Goal: Task Accomplishment & Management: Use online tool/utility

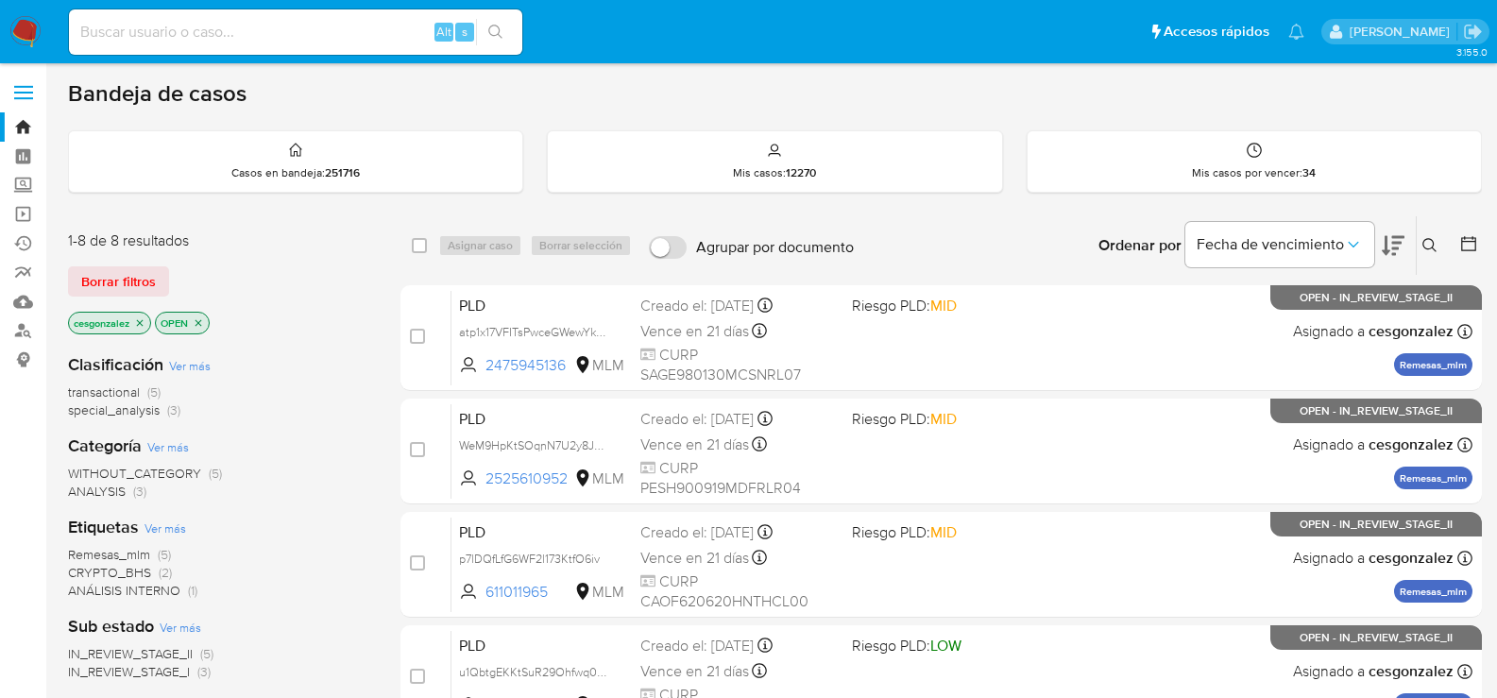
click at [19, 26] on img at bounding box center [25, 32] width 32 height 32
click at [128, 281] on span "Borrar filtros" at bounding box center [118, 281] width 75 height 26
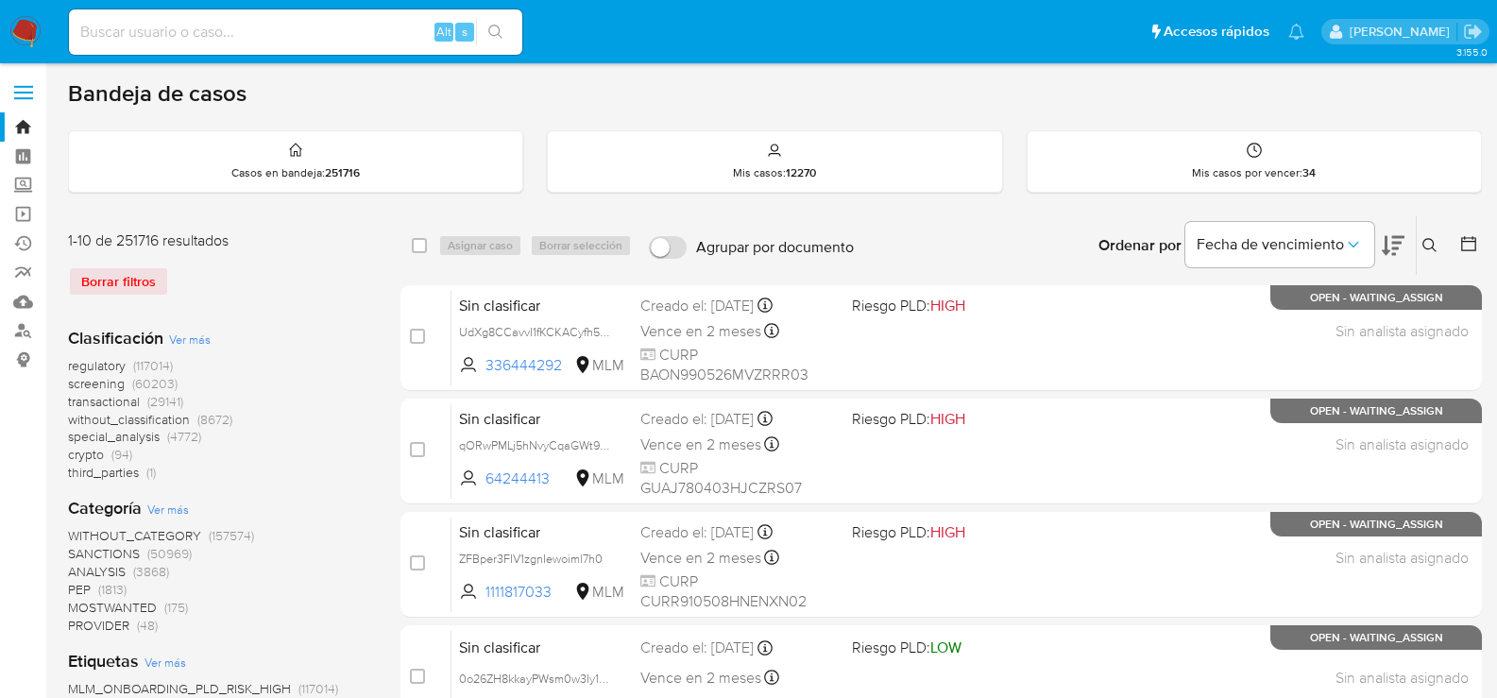
click at [110, 379] on span "screening" at bounding box center [96, 383] width 57 height 19
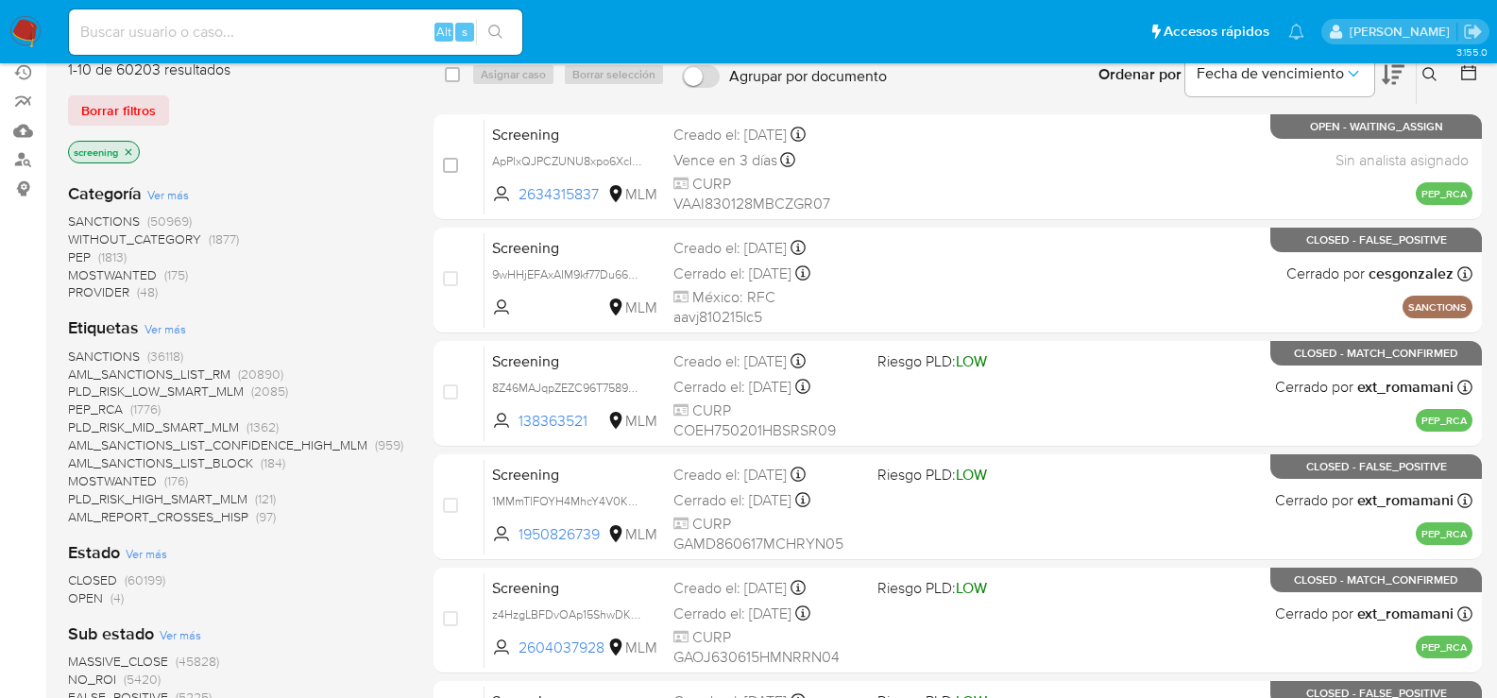
scroll to position [189, 0]
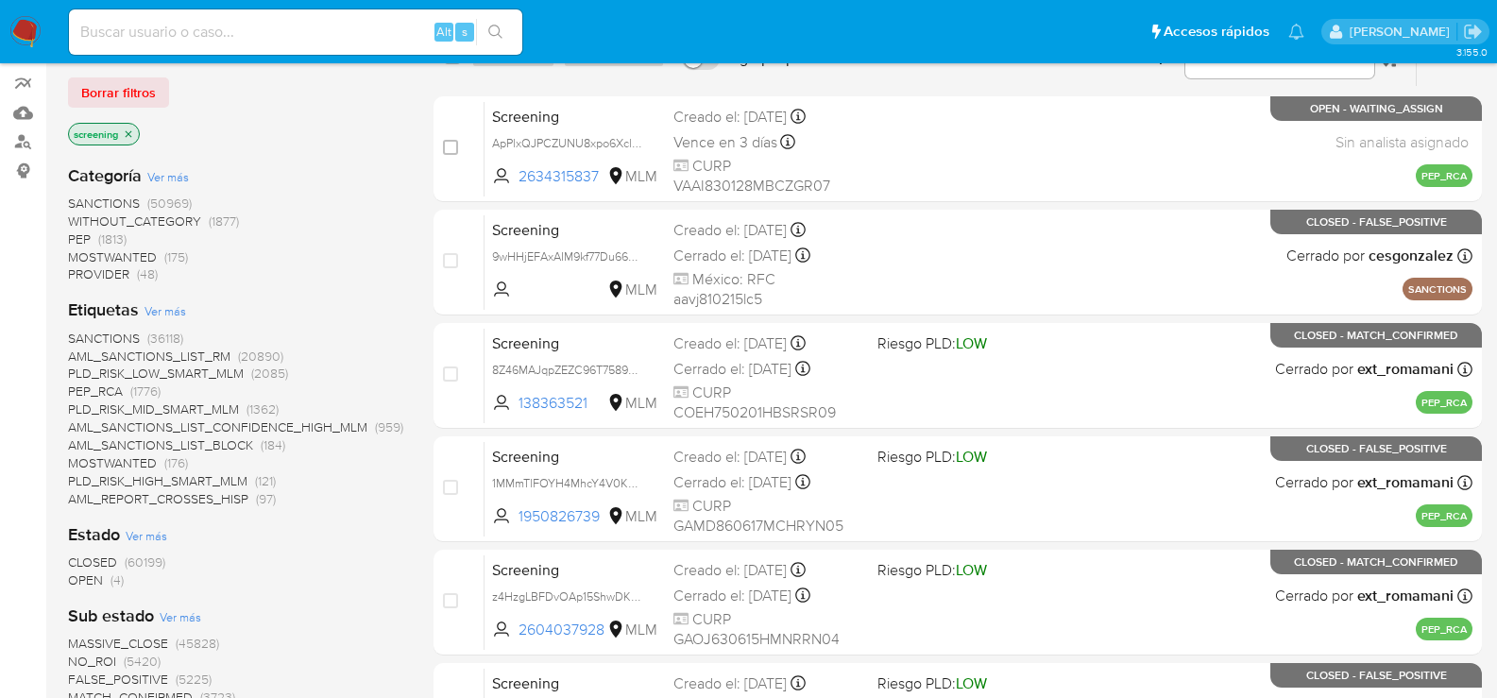
click at [105, 576] on span "OPEN (4)" at bounding box center [96, 580] width 56 height 18
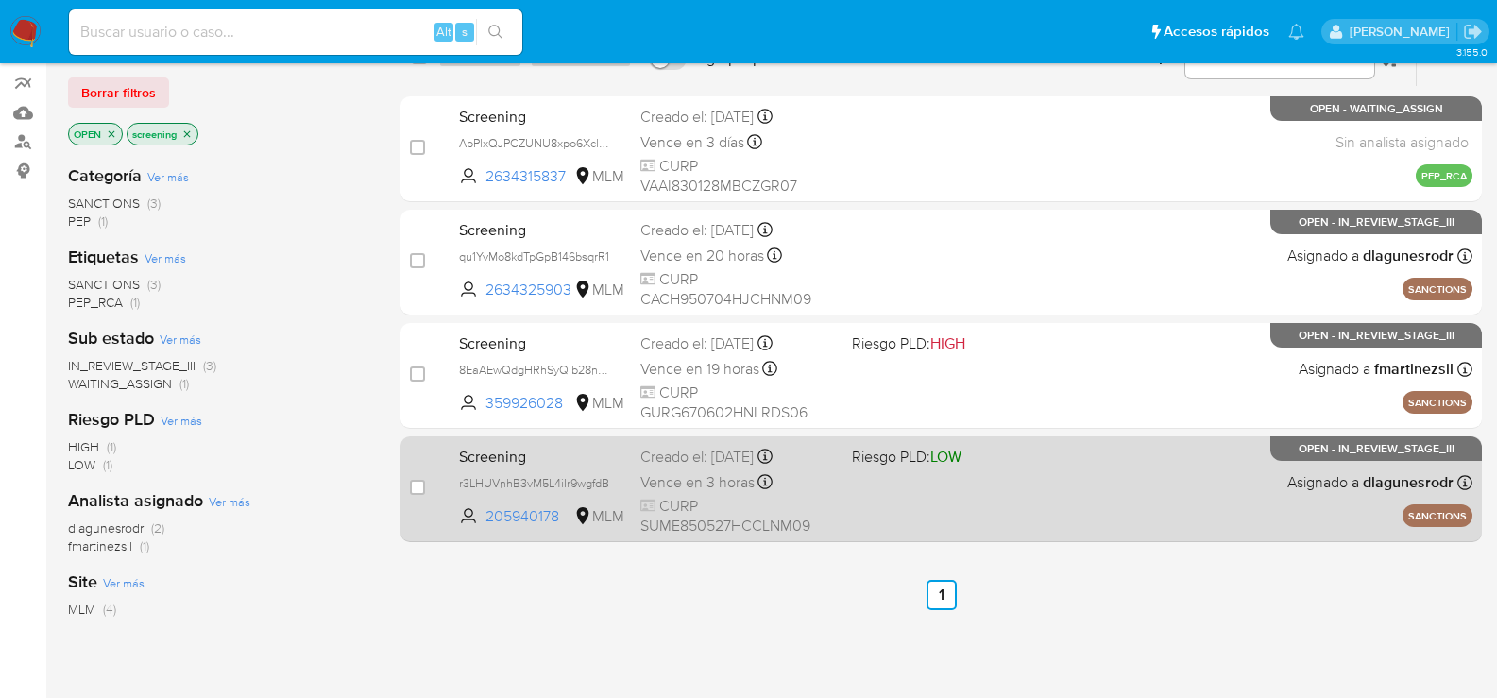
click at [673, 483] on span "Vence en 3 horas" at bounding box center [697, 482] width 114 height 21
click at [420, 489] on input "checkbox" at bounding box center [417, 487] width 15 height 15
checkbox input "true"
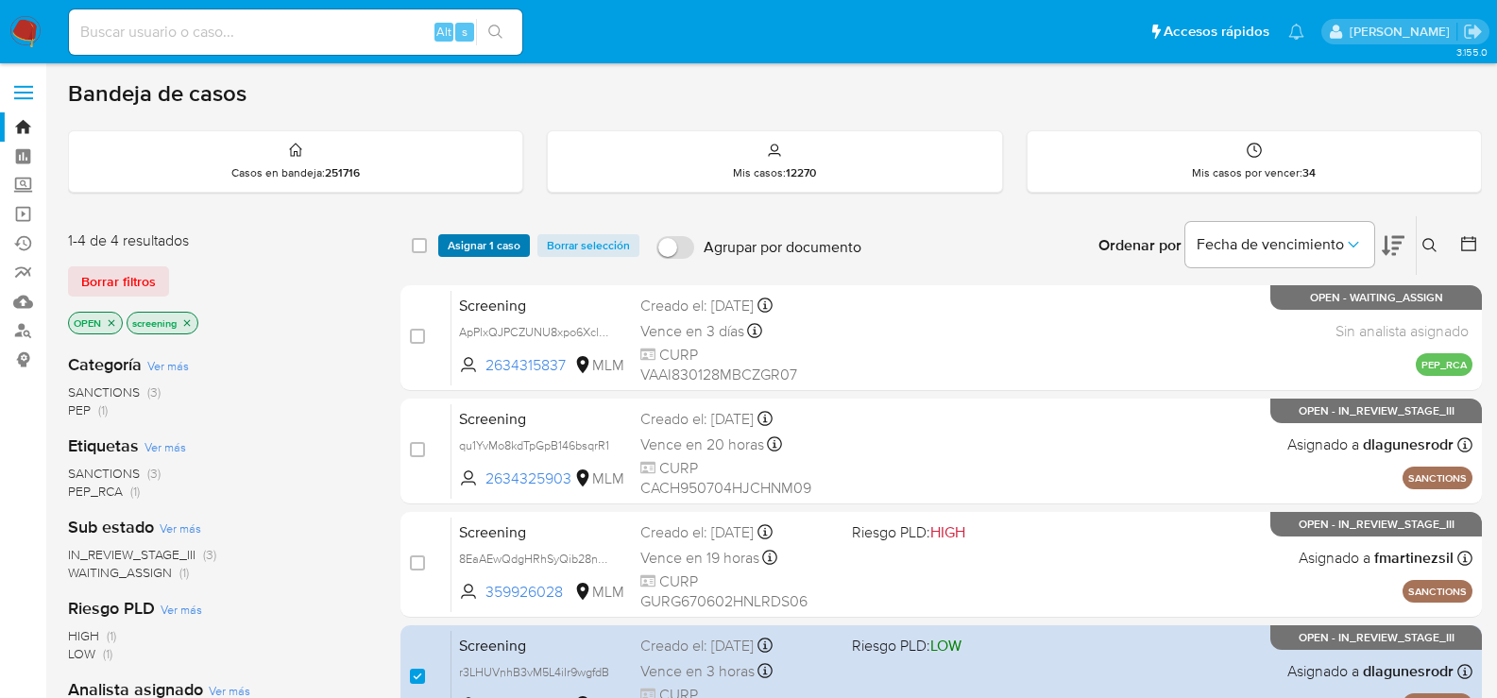
click at [487, 253] on span "Asignar 1 caso" at bounding box center [484, 245] width 73 height 19
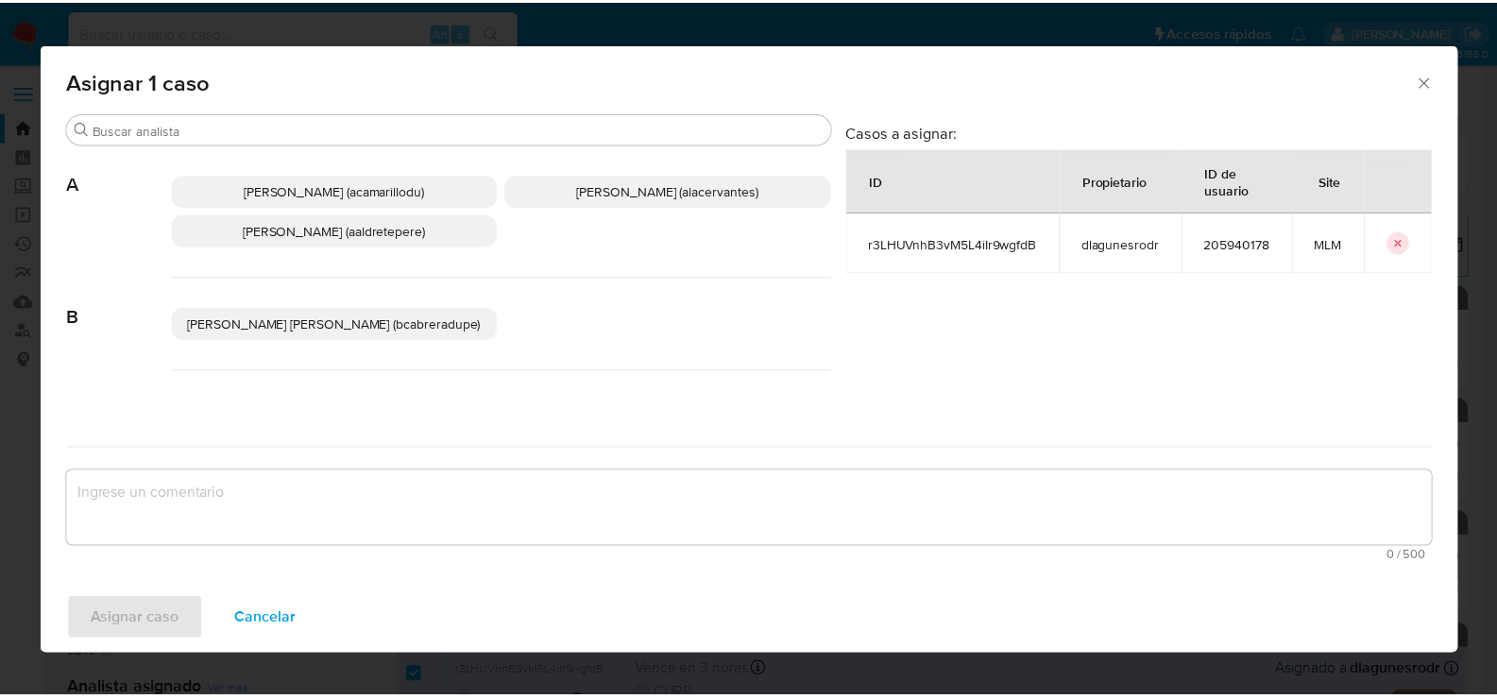
scroll to position [189, 0]
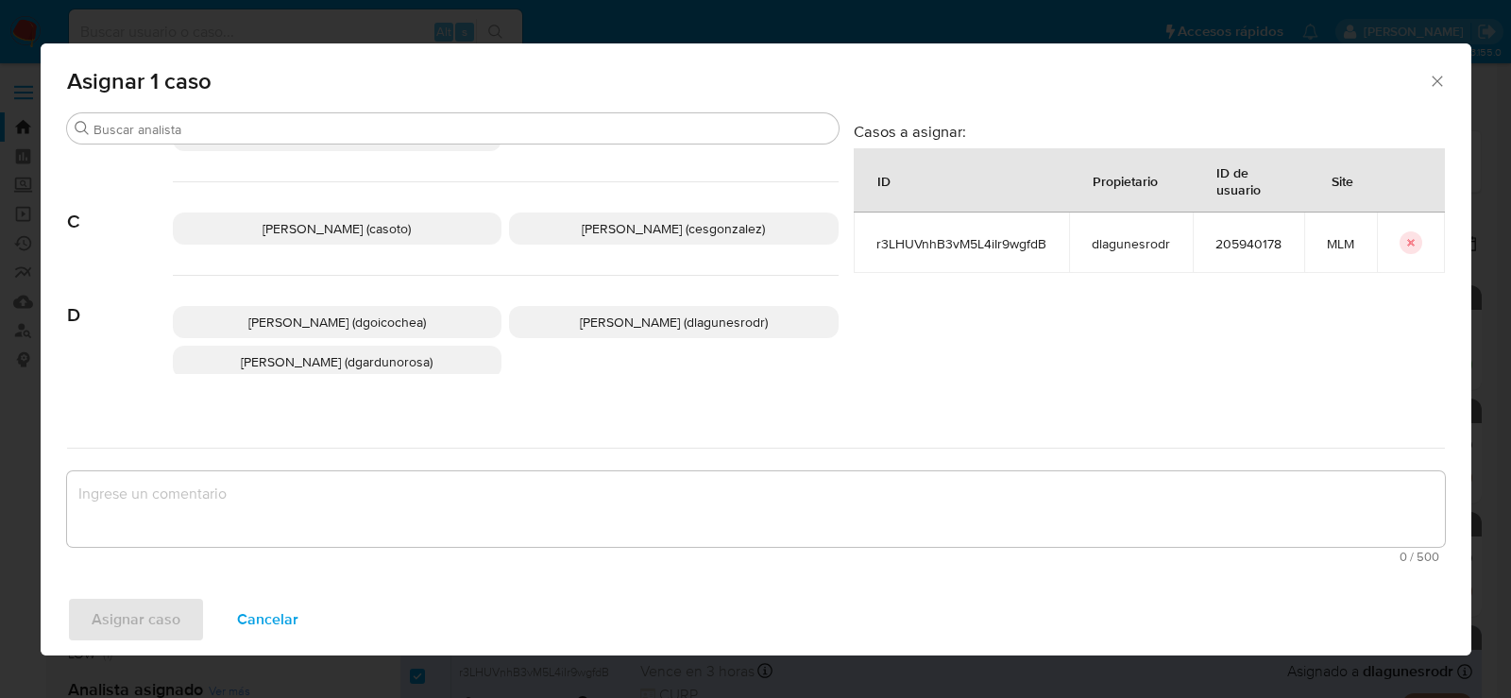
click at [603, 240] on p "[PERSON_NAME] (cesgonzalez)" at bounding box center [674, 229] width 330 height 32
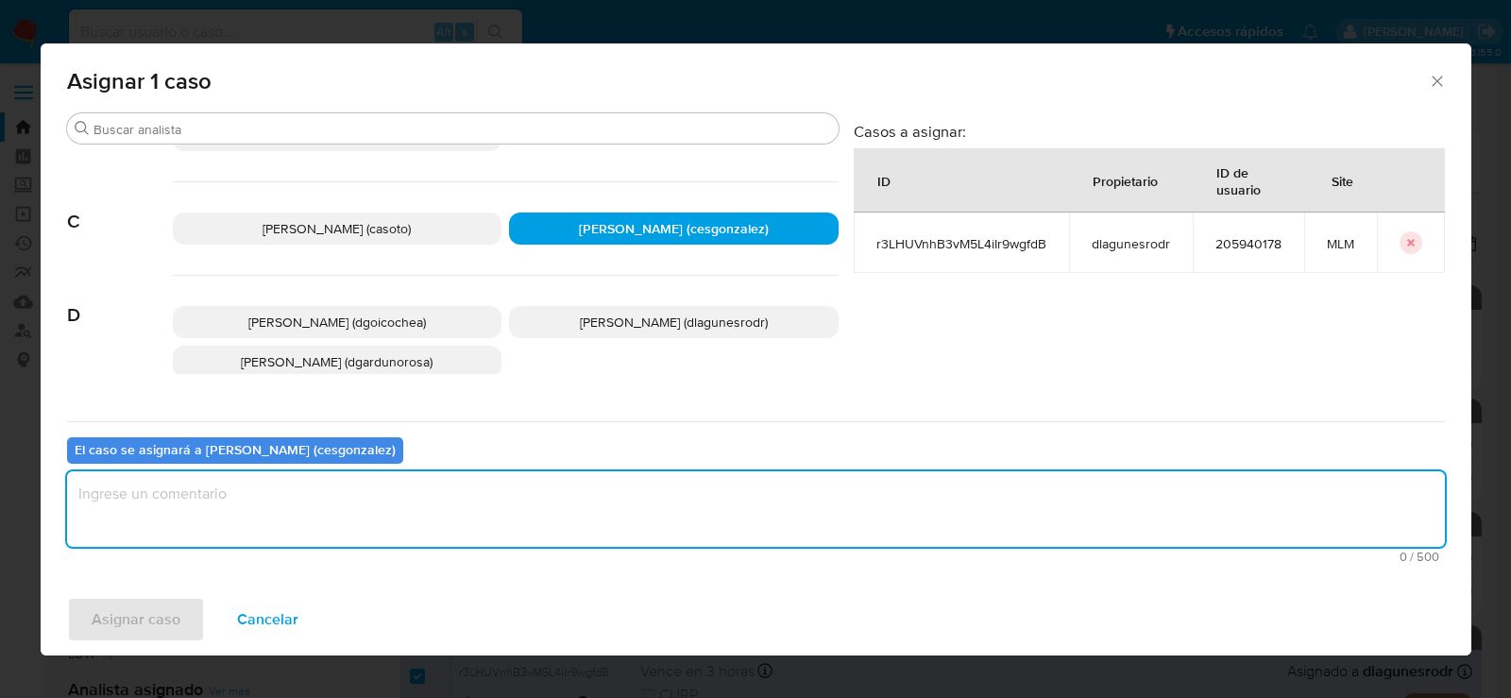
click at [250, 496] on textarea "assign-modal" at bounding box center [756, 509] width 1378 height 76
click at [161, 595] on div "Asignar caso Cancelar" at bounding box center [756, 620] width 1431 height 72
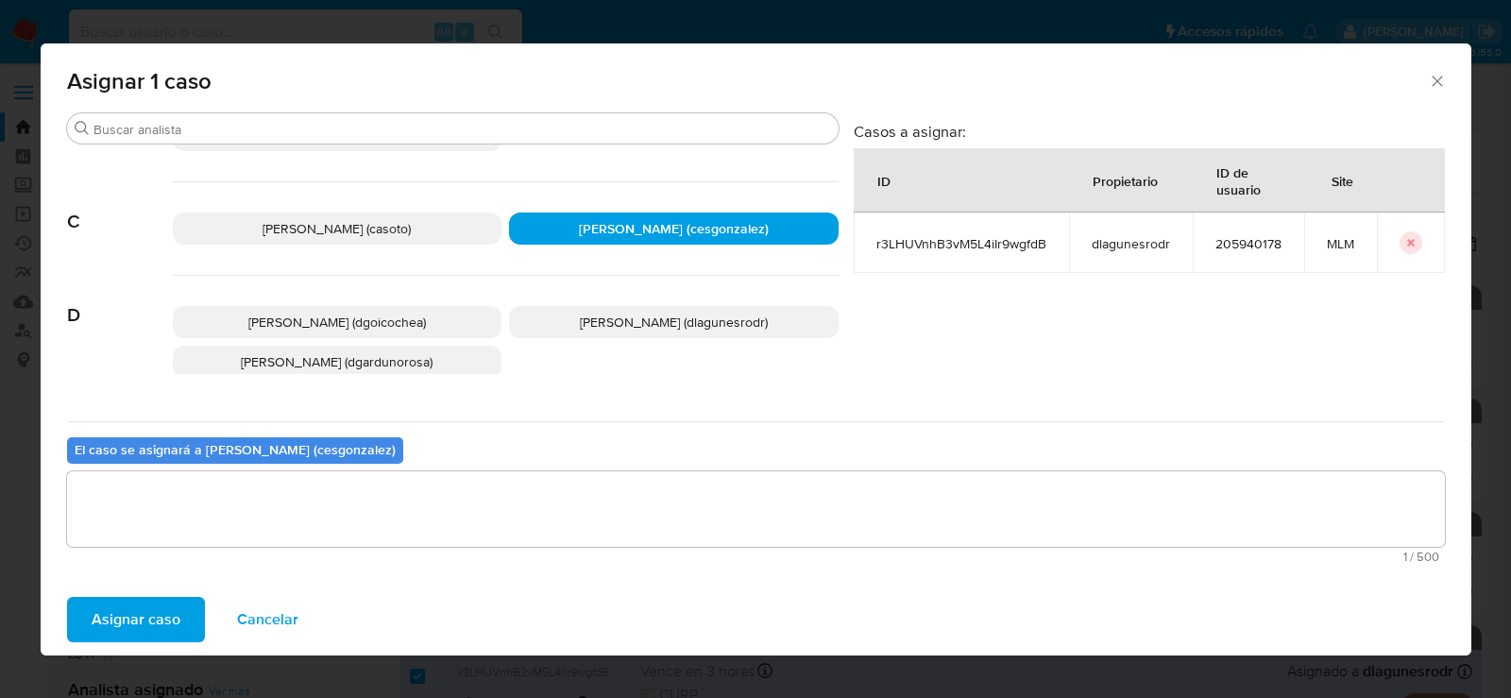
click at [188, 611] on button "Asignar caso" at bounding box center [136, 619] width 138 height 45
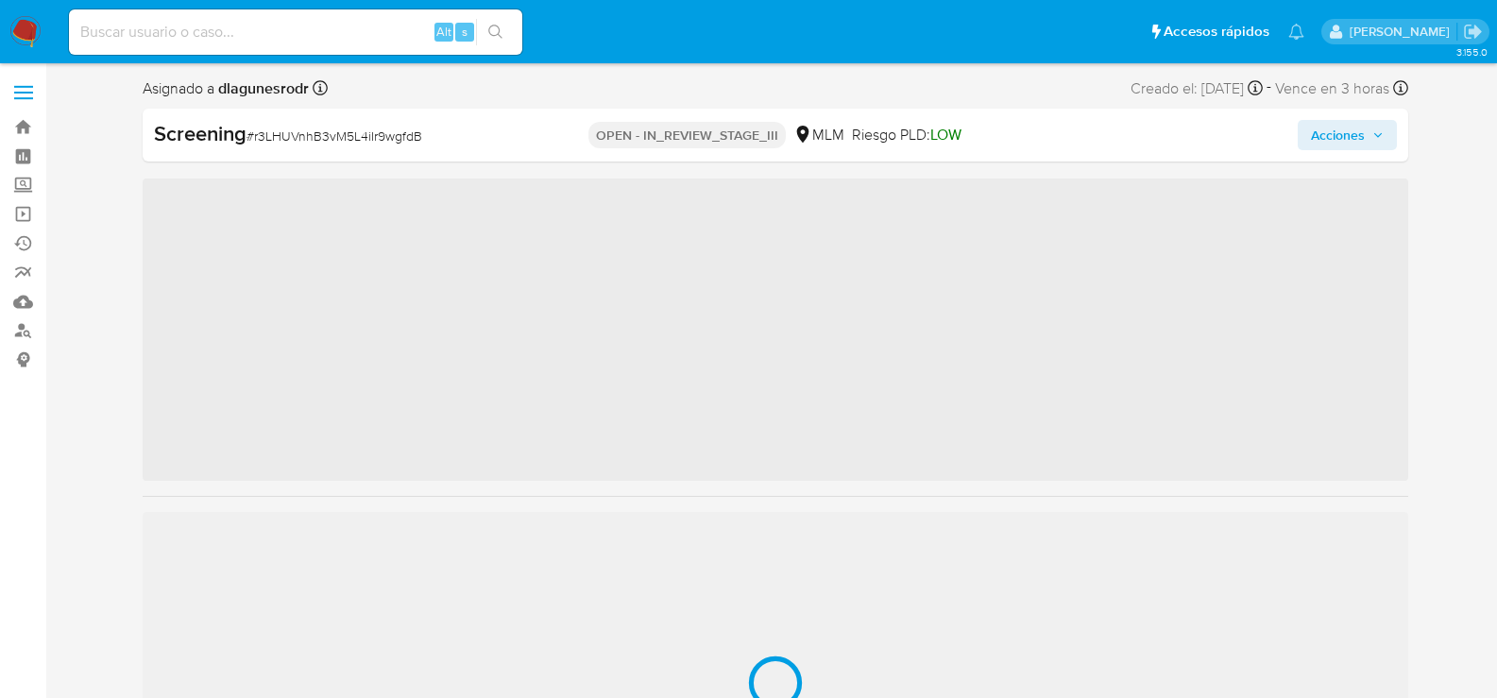
scroll to position [798, 0]
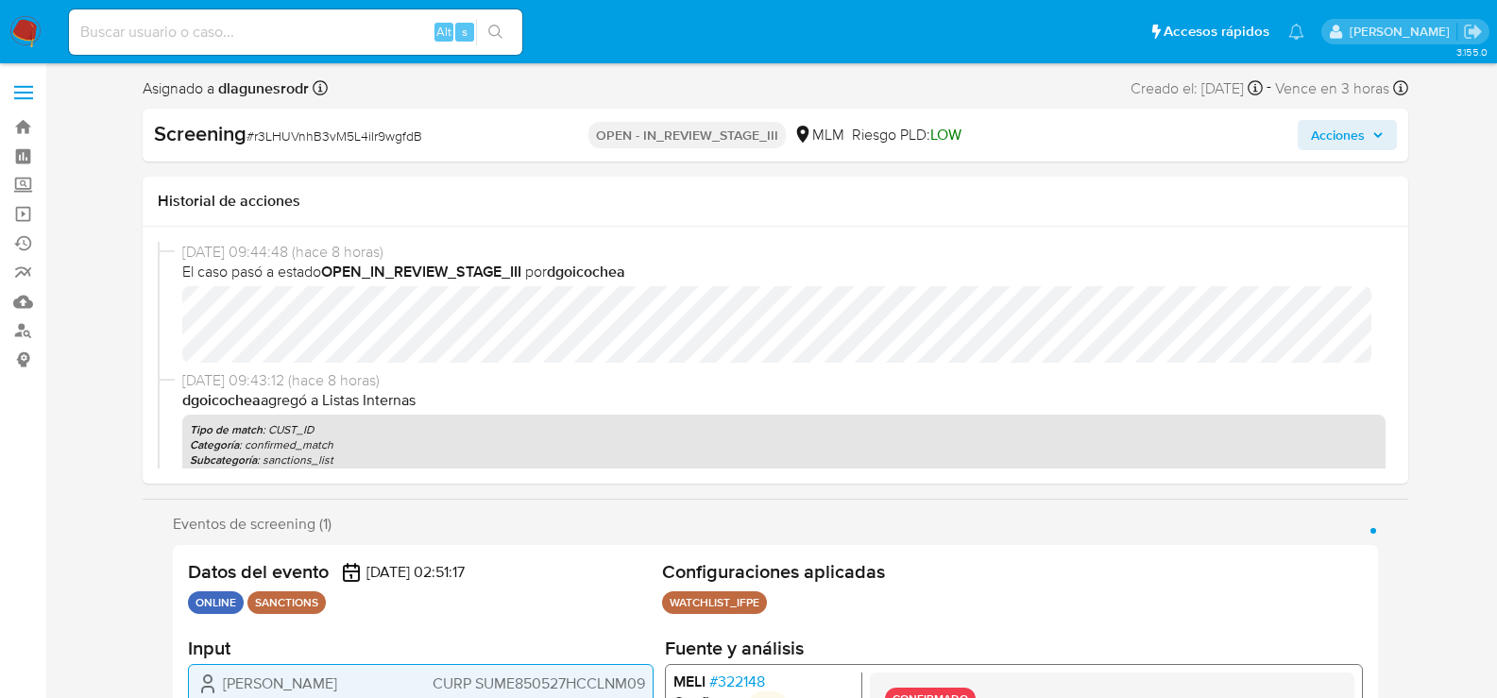
select select "10"
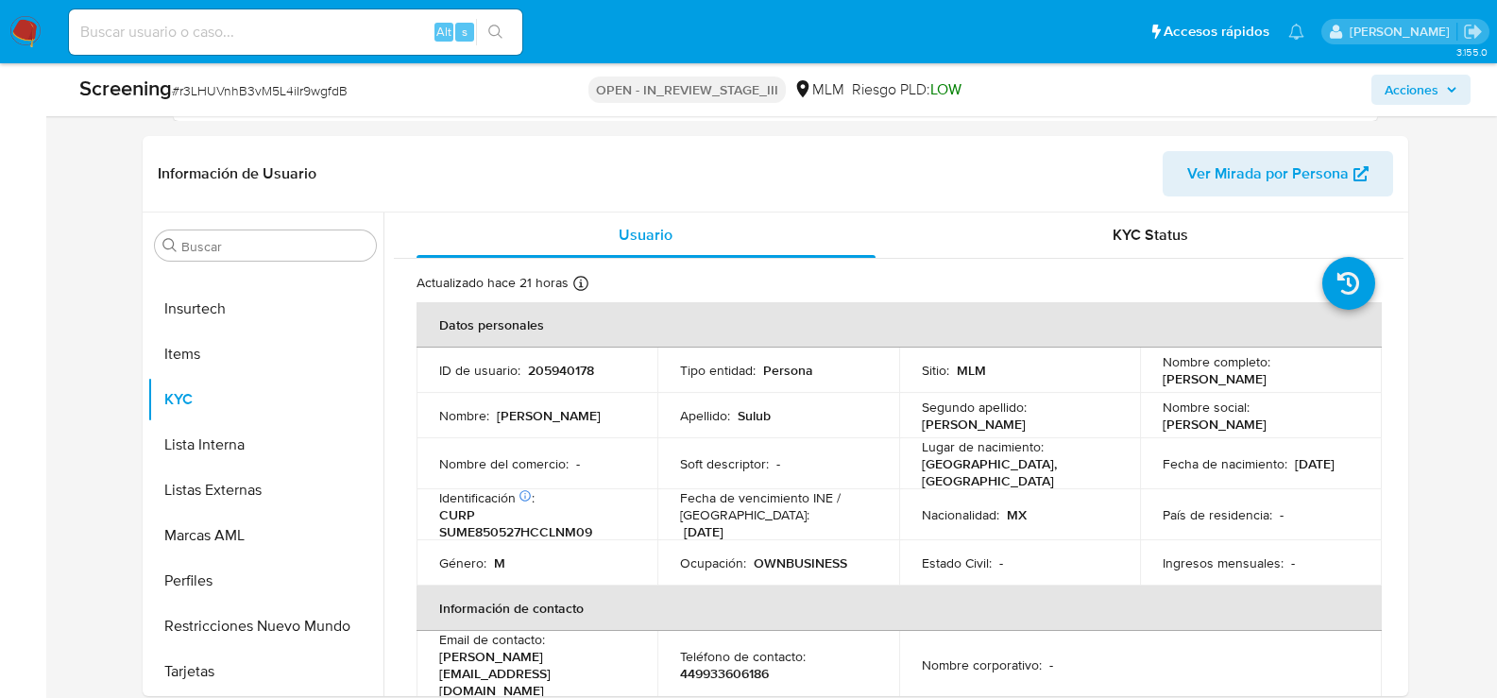
scroll to position [94, 0]
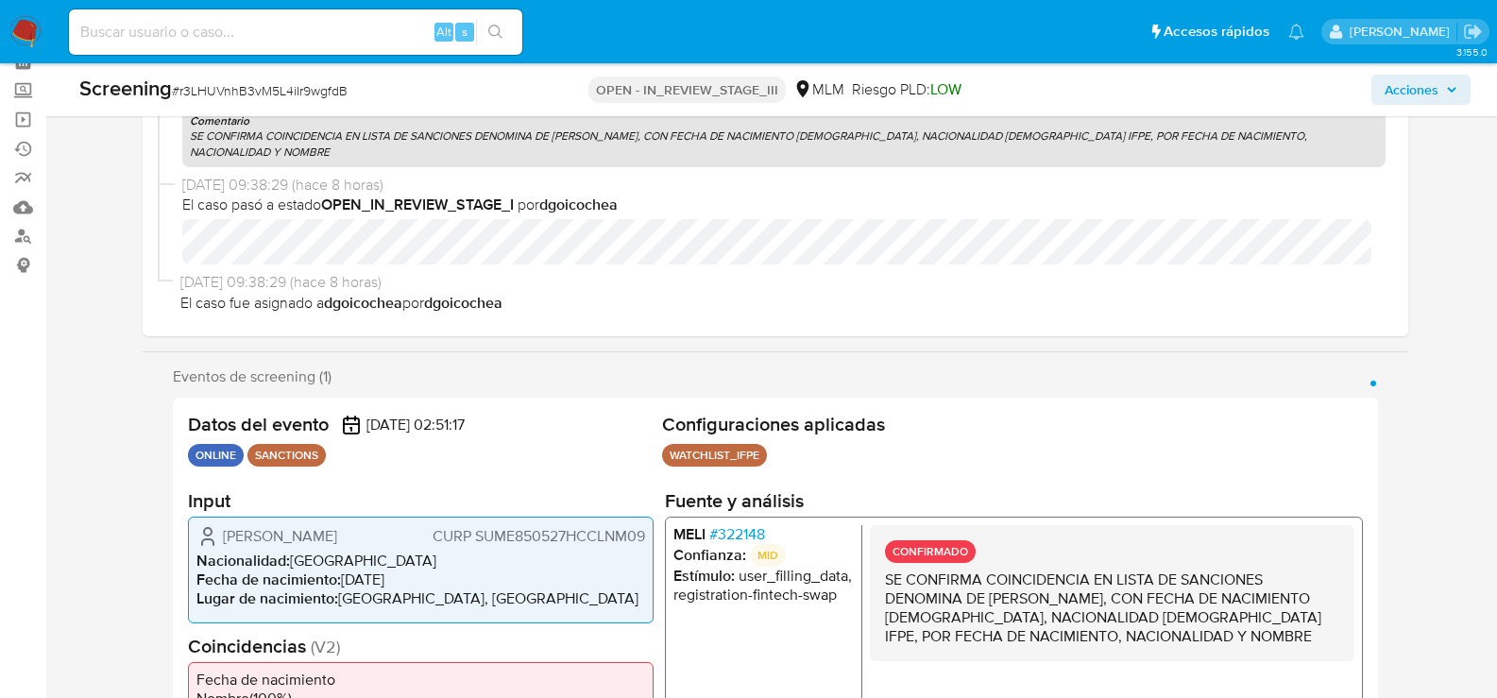
click at [1444, 83] on span "Acciones" at bounding box center [1421, 90] width 73 height 26
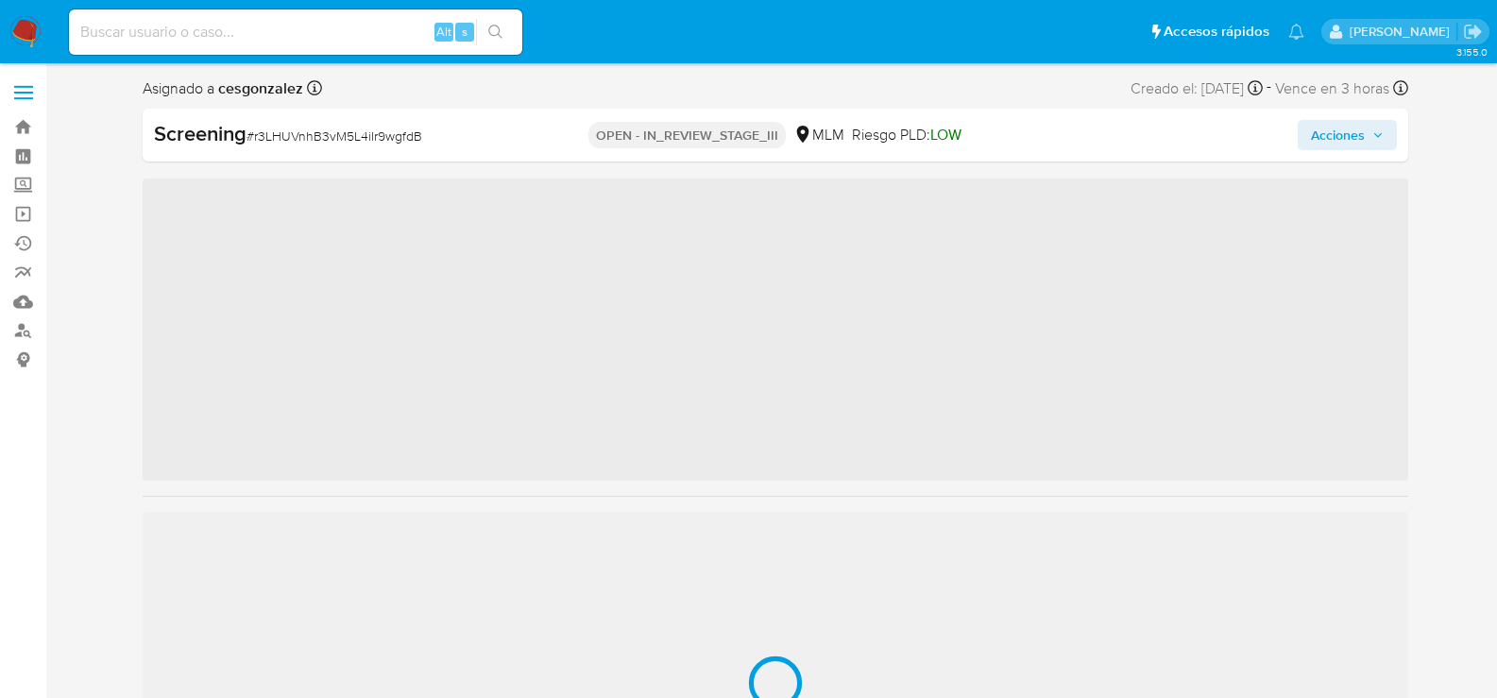
scroll to position [798, 0]
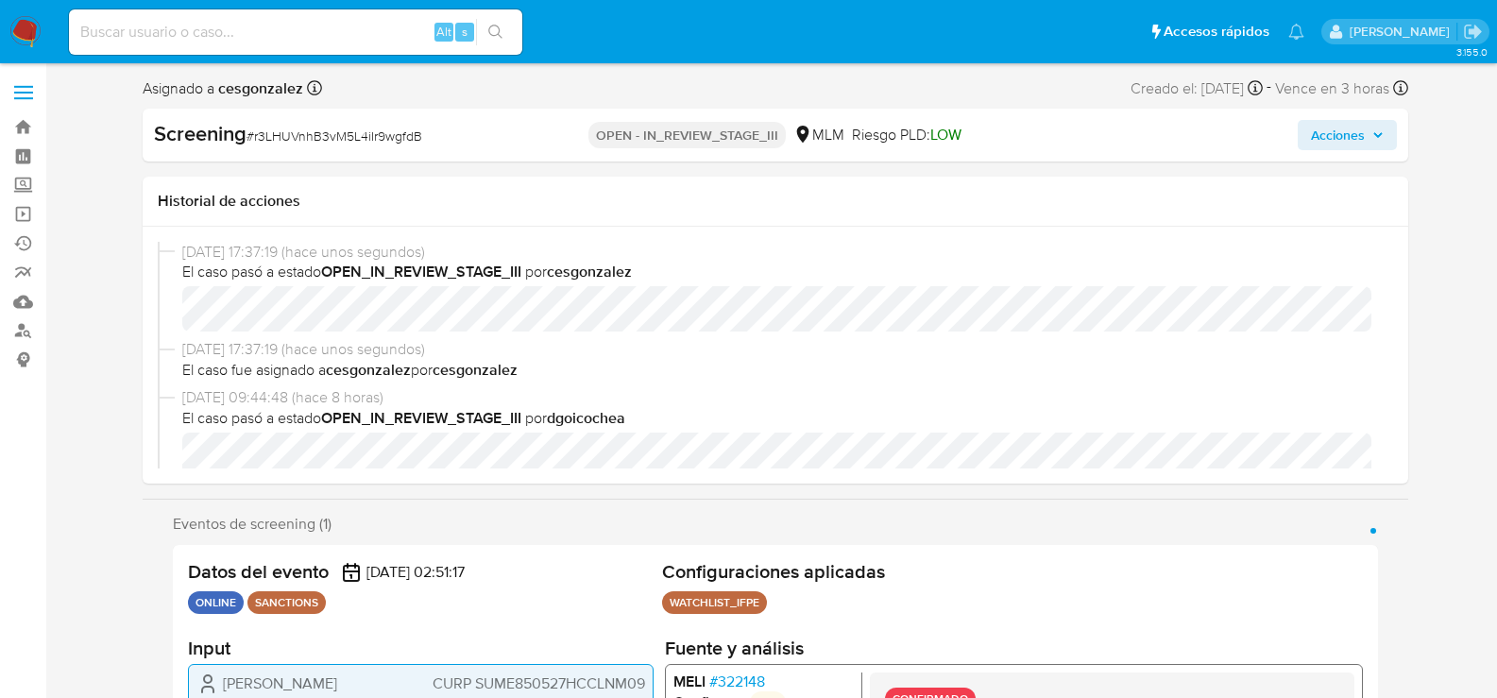
select select "10"
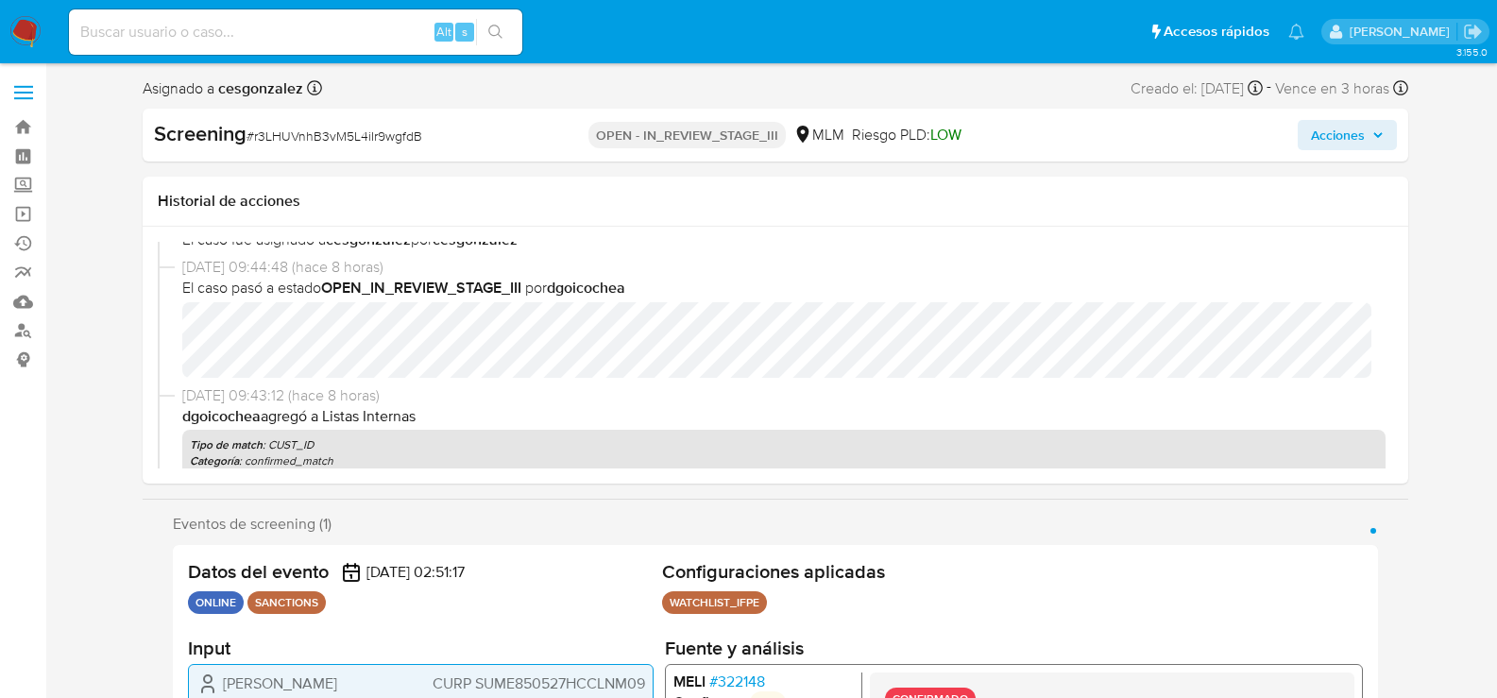
scroll to position [0, 0]
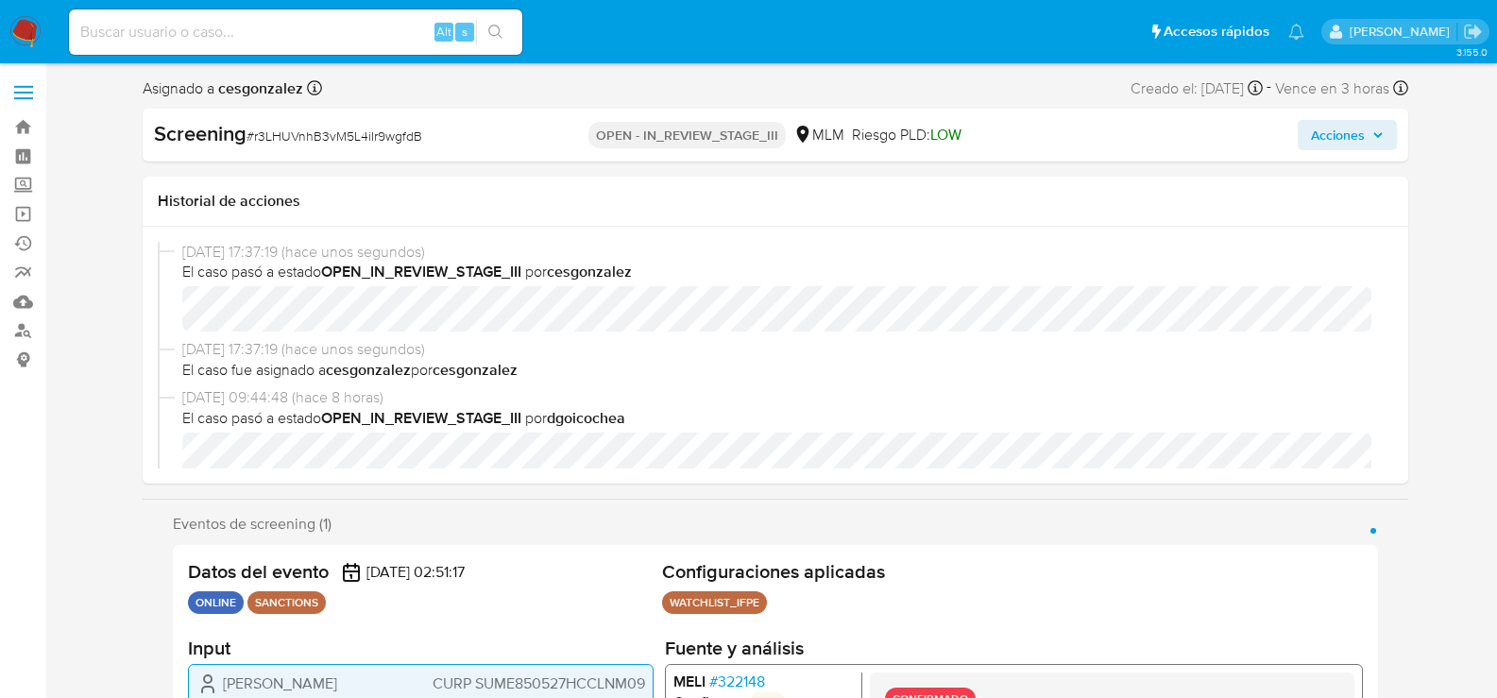
click at [1354, 140] on span "Acciones" at bounding box center [1338, 135] width 54 height 30
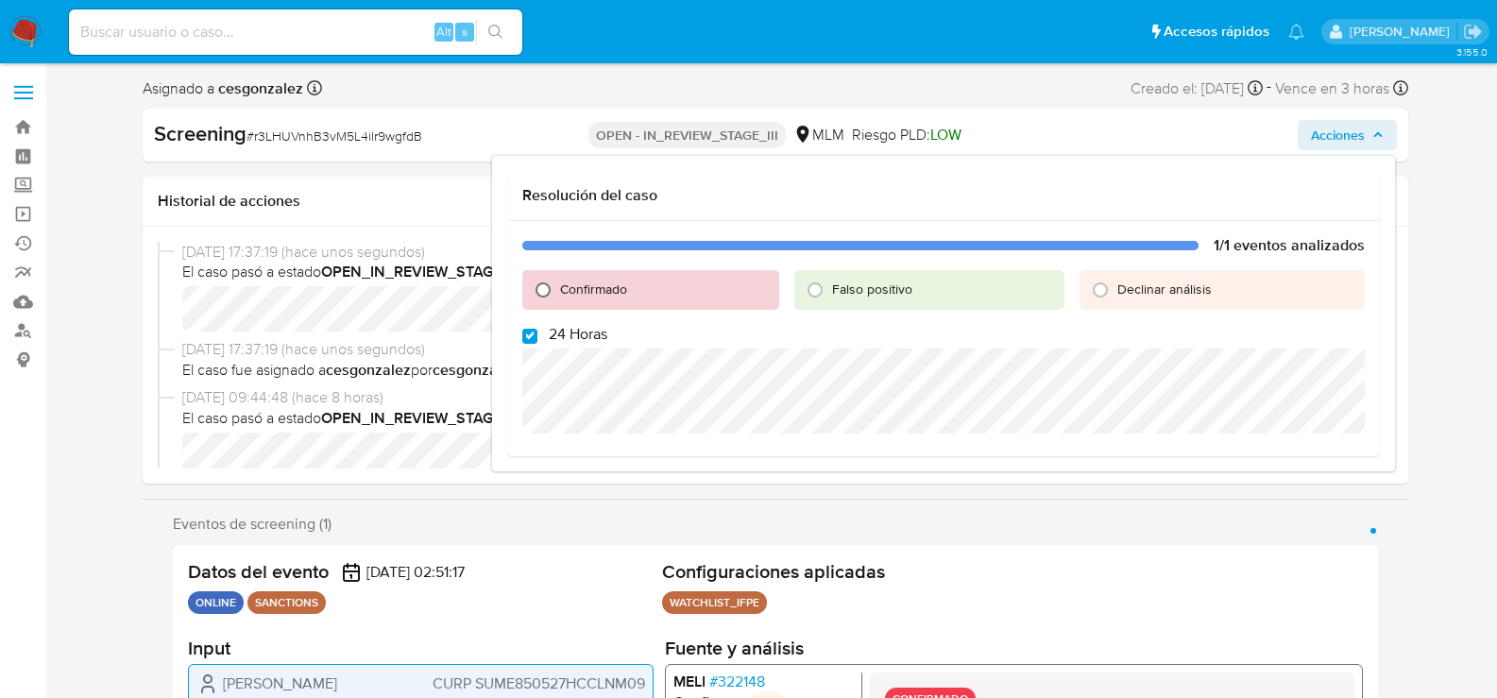
click at [537, 294] on input "Confirmado" at bounding box center [543, 290] width 30 height 30
radio input "true"
click at [526, 331] on input "24 Horas" at bounding box center [529, 336] width 15 height 15
checkbox input "false"
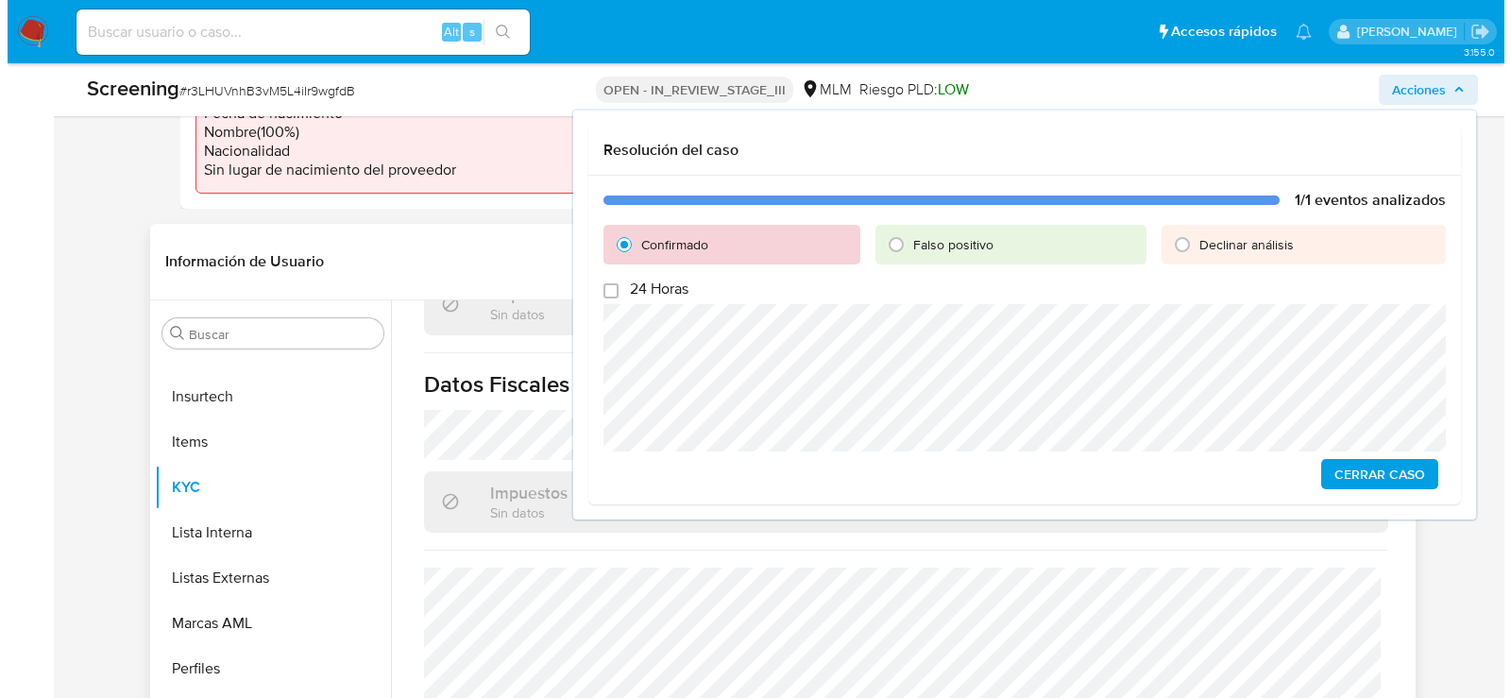
scroll to position [1193, 0]
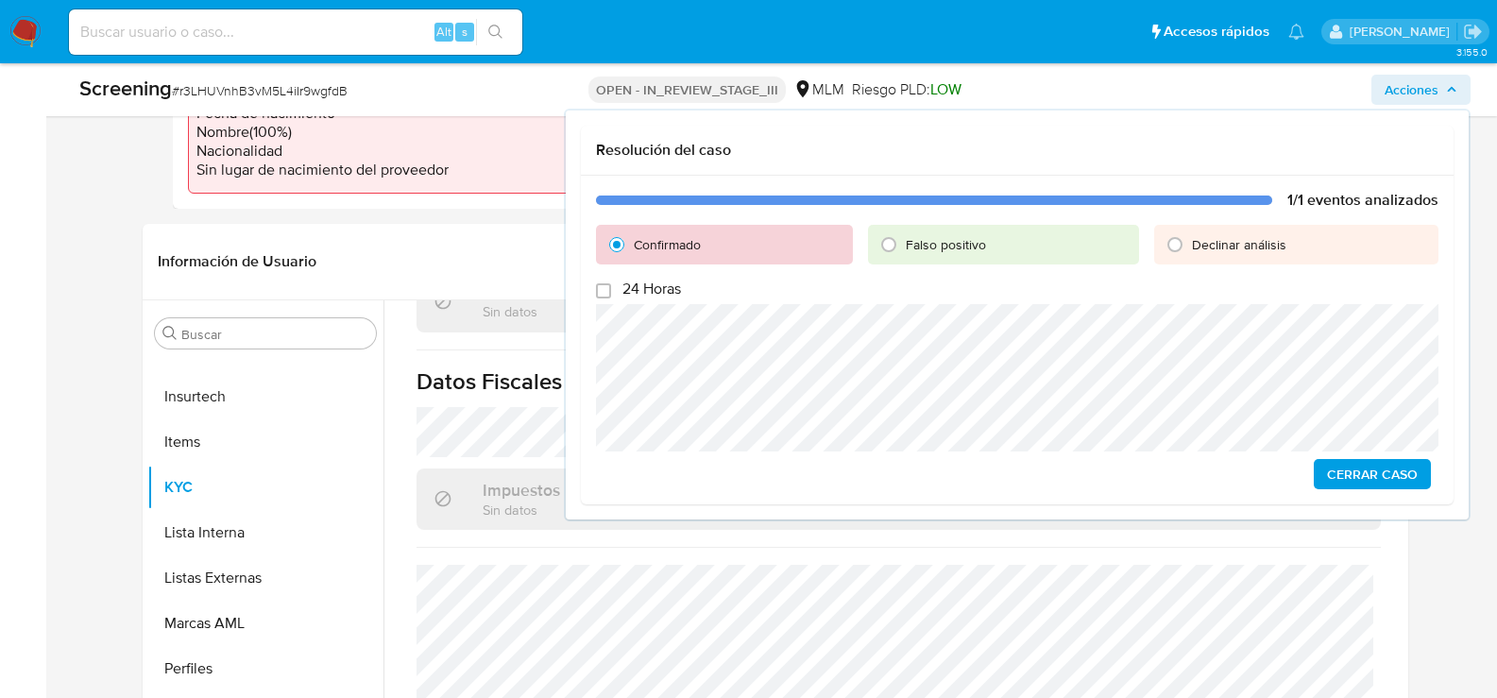
click at [1338, 490] on div "1/1 eventos analizados Confirmado Falso positivo Declinar análisis 24 Horas Cer…" at bounding box center [1017, 340] width 873 height 329
click at [1338, 481] on span "Cerrar Caso" at bounding box center [1372, 474] width 91 height 26
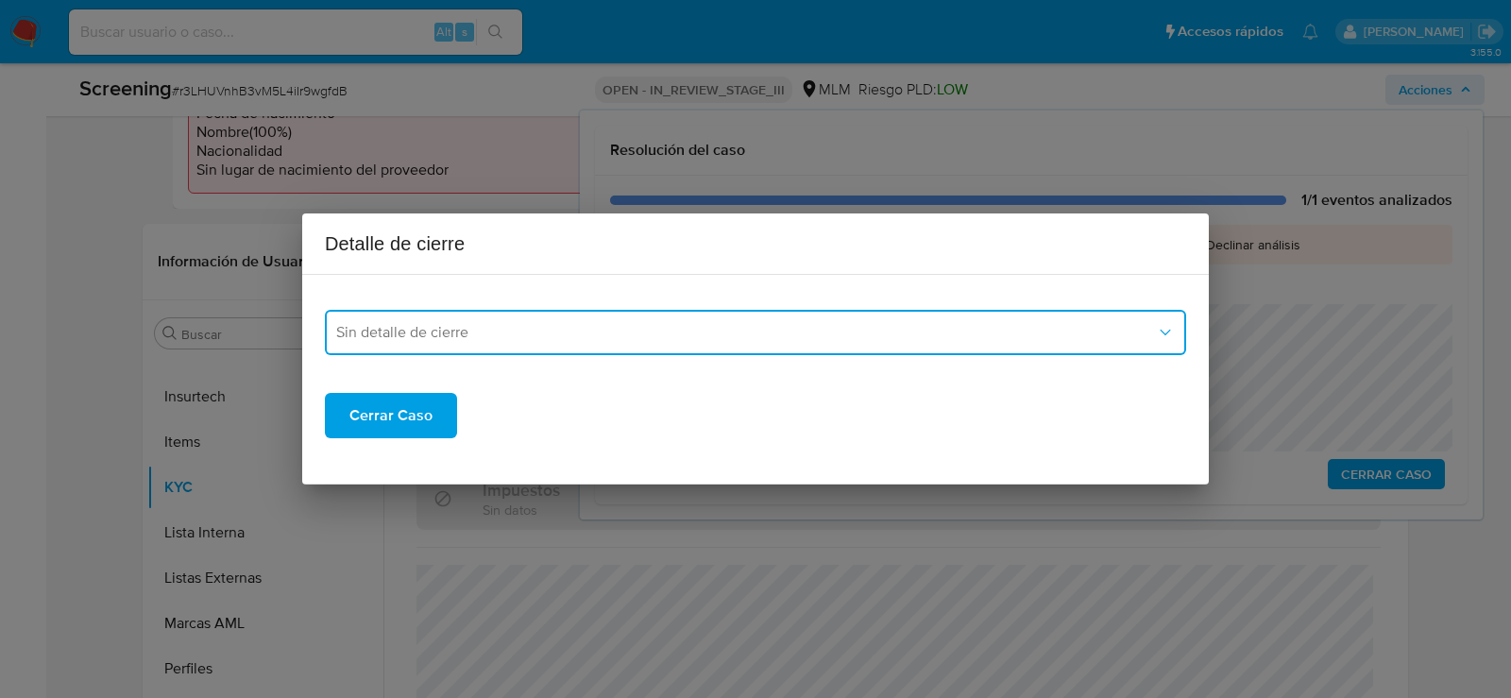
drag, startPoint x: 711, startPoint y: 335, endPoint x: 687, endPoint y: 347, distance: 27.0
click at [710, 335] on span "Sin detalle de cierre" at bounding box center [746, 332] width 820 height 19
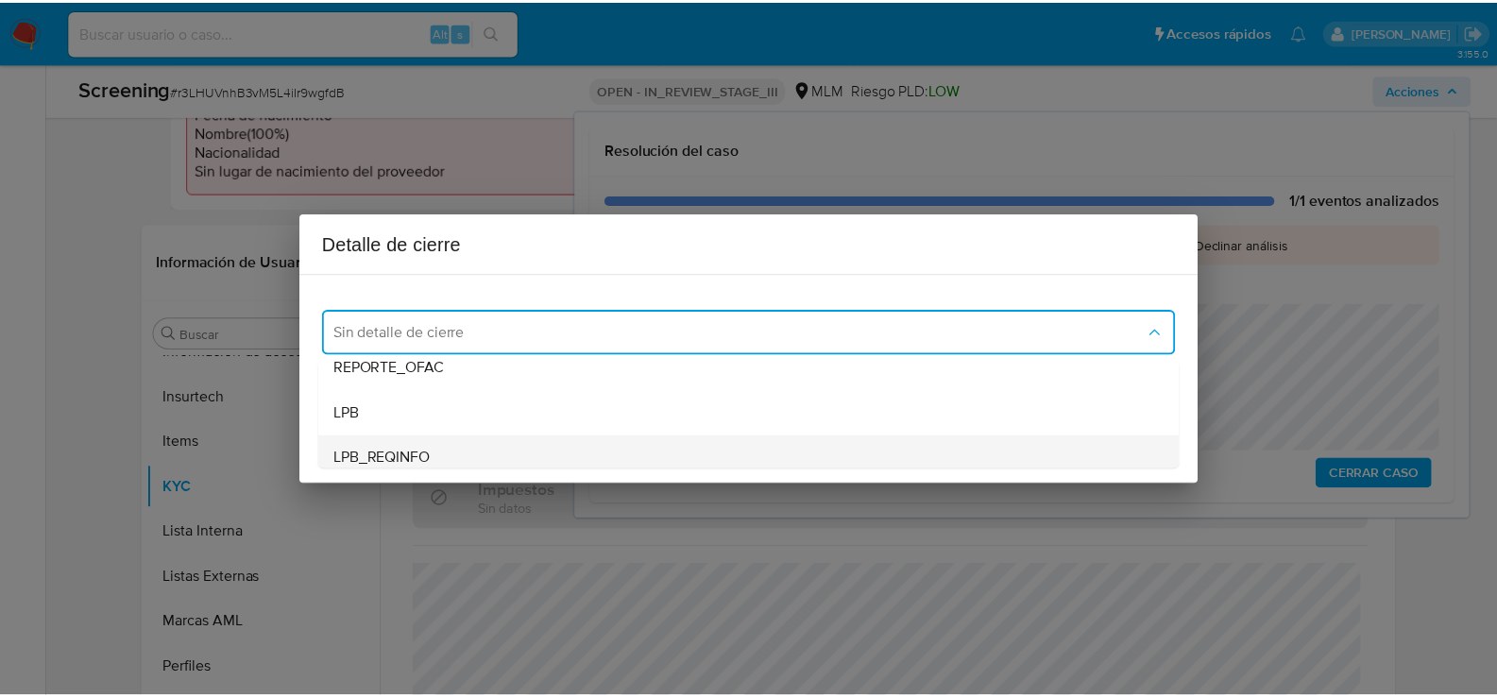
scroll to position [94, 0]
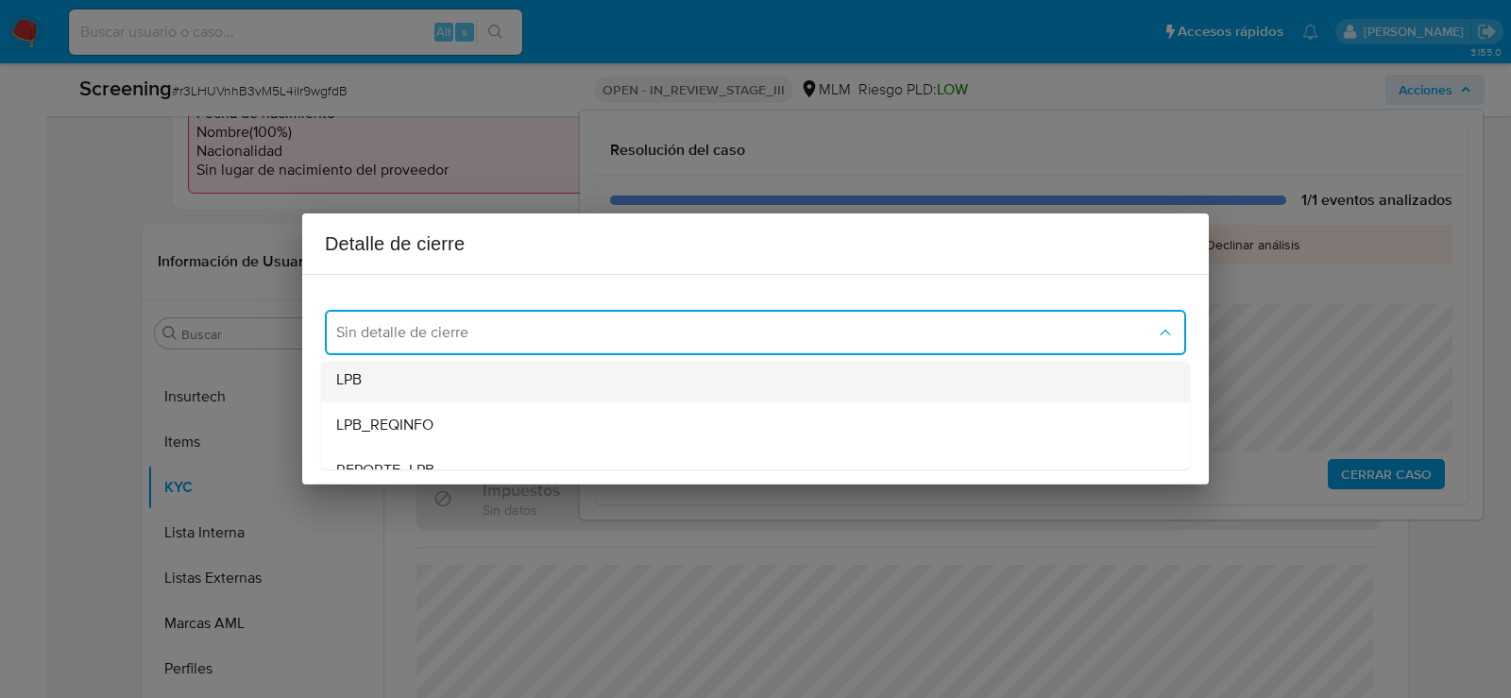
click at [403, 389] on div "LPB" at bounding box center [755, 379] width 839 height 45
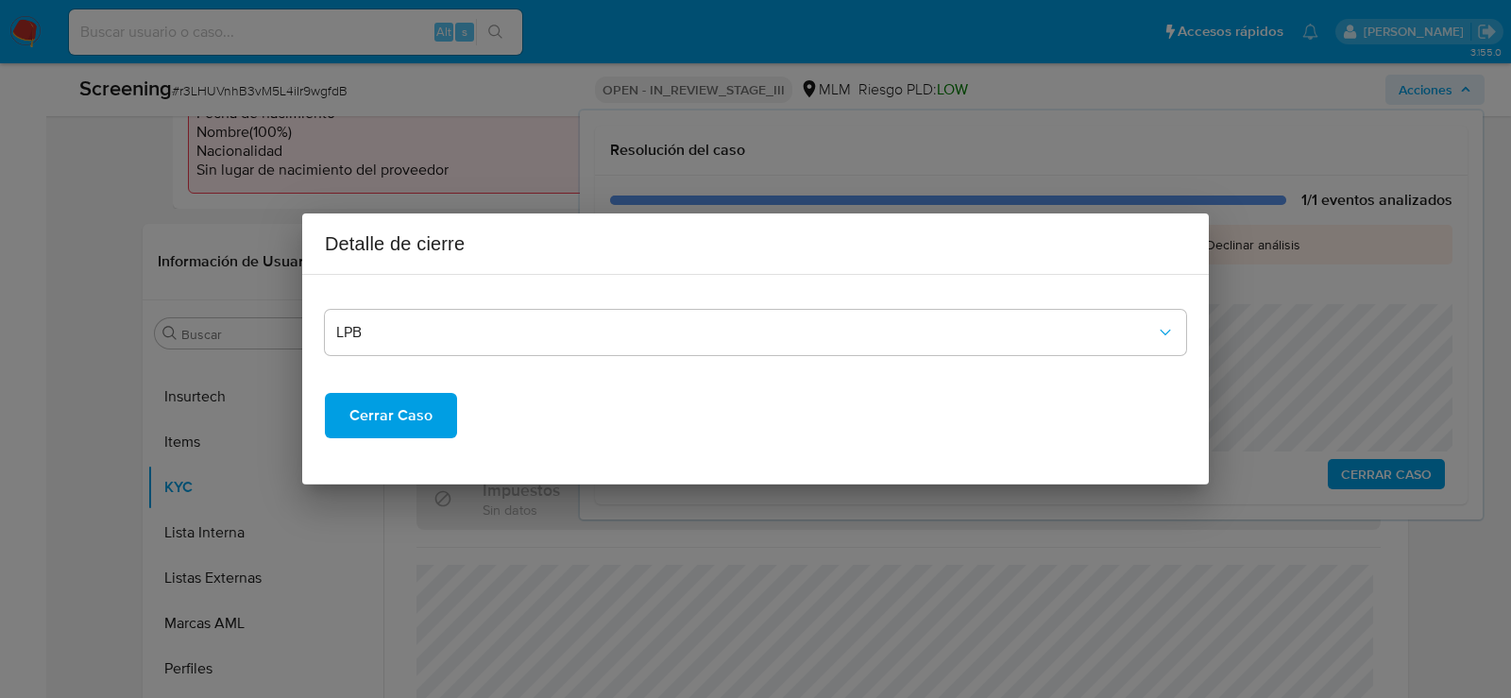
click at [385, 421] on span "Cerrar Caso" at bounding box center [390, 416] width 83 height 42
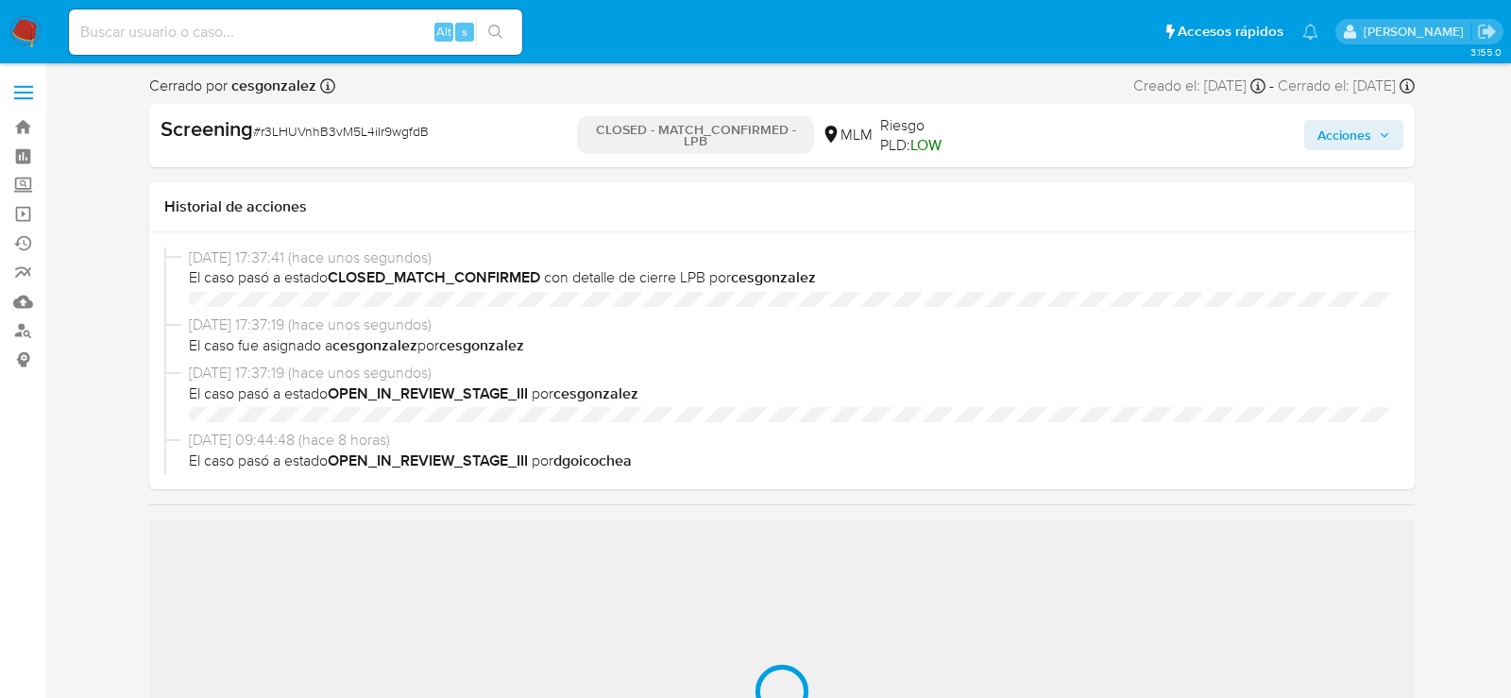
select select "10"
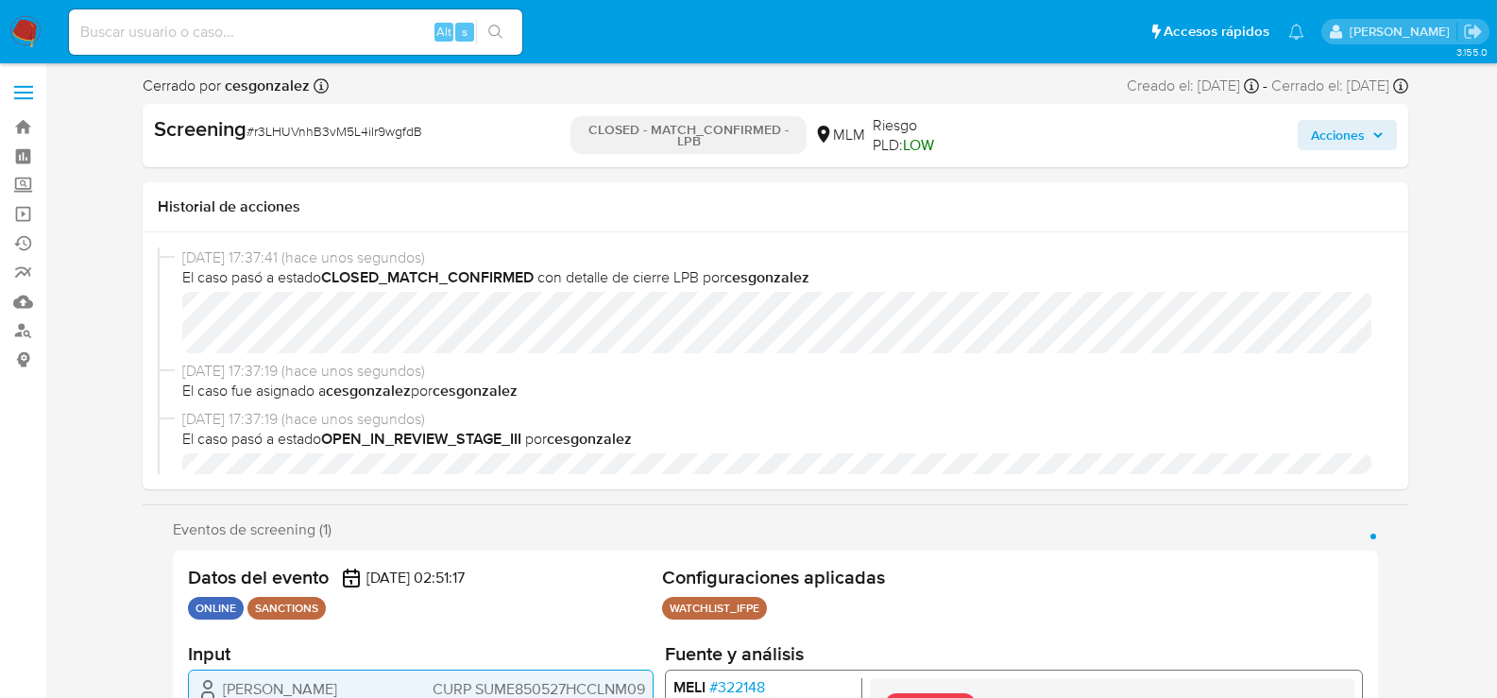
scroll to position [798, 0]
